Goal: Download file/media

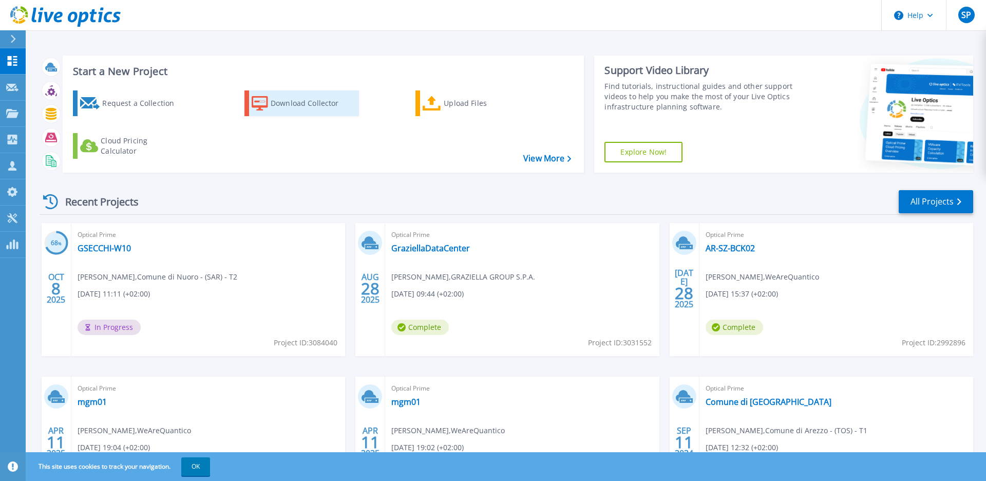
click at [285, 102] on div "Download Collector" at bounding box center [312, 103] width 82 height 21
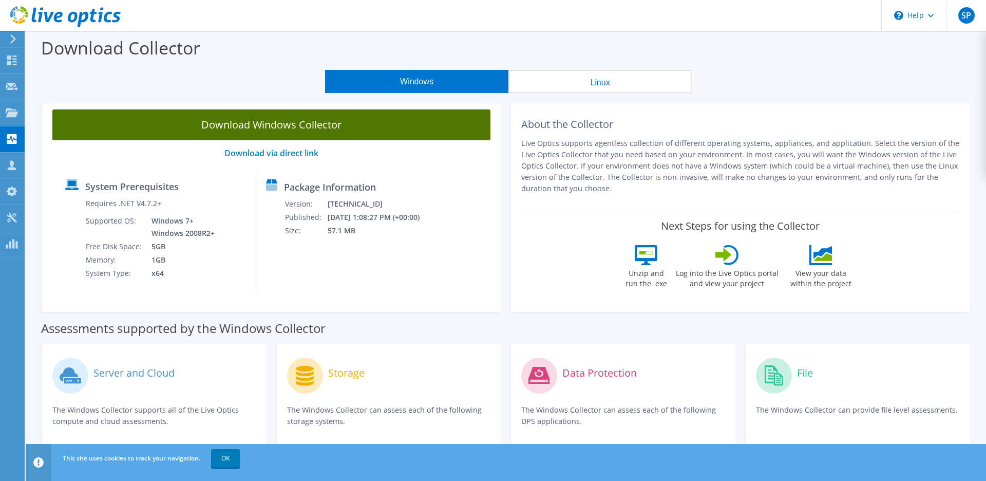
click at [280, 120] on link "Download Windows Collector" at bounding box center [271, 124] width 438 height 31
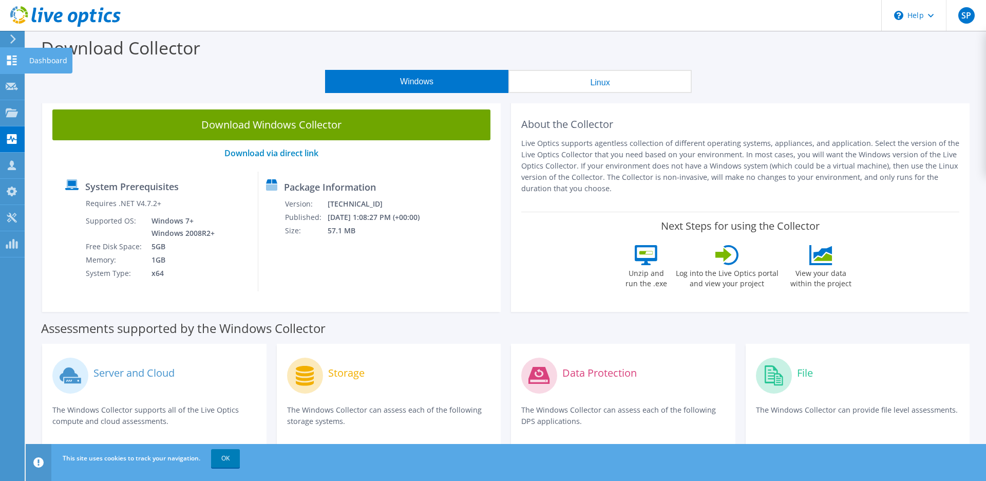
click at [16, 58] on icon at bounding box center [12, 60] width 12 height 10
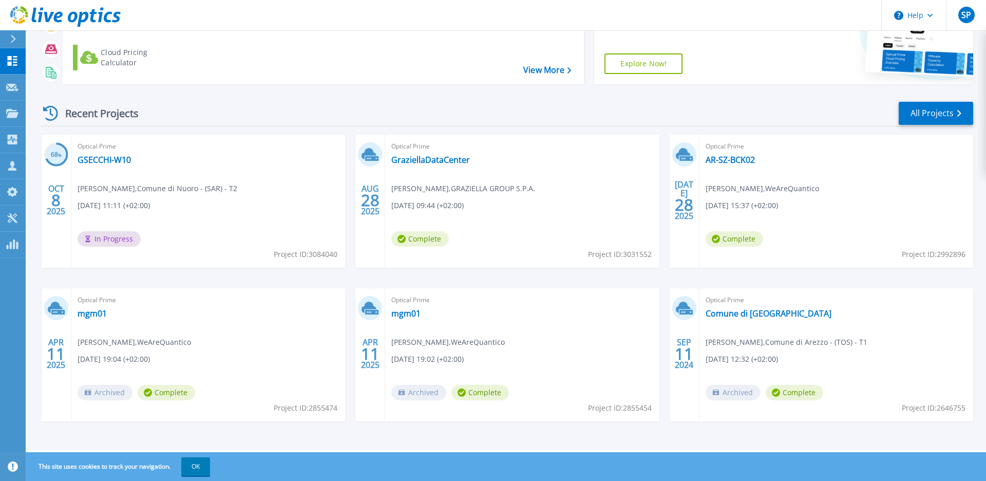
scroll to position [88, 0]
